Goal: Task Accomplishment & Management: Manage account settings

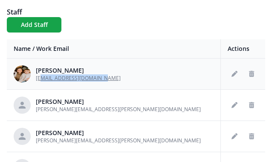
drag, startPoint x: 102, startPoint y: 78, endPoint x: 41, endPoint y: 77, distance: 61.8
click at [41, 77] on div "[PERSON_NAME] [EMAIL_ADDRESS][DOMAIN_NAME]" at bounding box center [114, 73] width 200 height 17
click at [236, 75] on icon "Edit staff" at bounding box center [235, 74] width 6 height 6
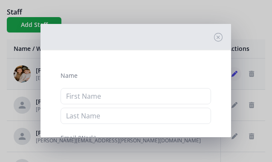
type input "[PERSON_NAME]"
type input "[EMAIL_ADDRESS][DOMAIN_NAME]"
checkbox input "true"
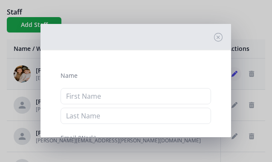
checkbox input "true"
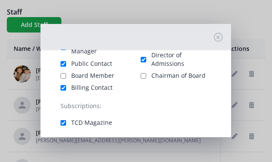
scroll to position [107, 0]
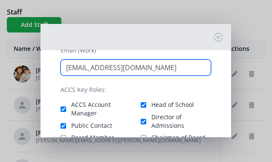
drag, startPoint x: 154, startPoint y: 69, endPoint x: 63, endPoint y: 65, distance: 91.3
click at [63, 65] on input "[EMAIL_ADDRESS][DOMAIN_NAME]" at bounding box center [136, 67] width 151 height 16
